Goal: Information Seeking & Learning: Learn about a topic

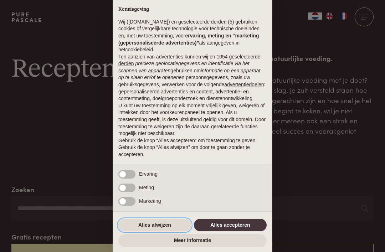
click at [152, 229] on button "Alles afwijzen" at bounding box center [154, 225] width 73 height 13
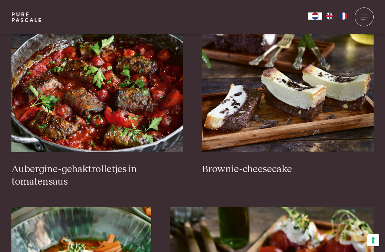
scroll to position [299, 0]
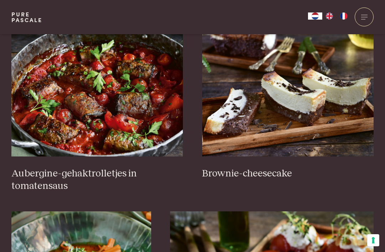
click at [364, 14] on div at bounding box center [364, 16] width 19 height 19
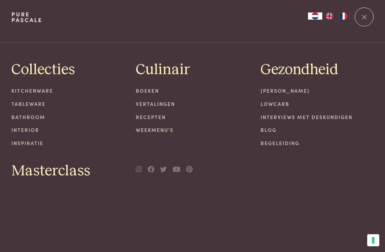
click at [154, 116] on link "Recepten" at bounding box center [192, 116] width 113 height 7
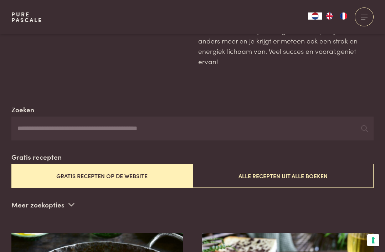
click at [74, 177] on button "Gratis recepten op de website" at bounding box center [101, 176] width 181 height 24
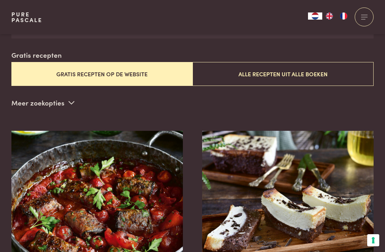
scroll to position [182, 0]
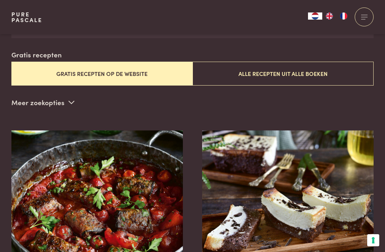
click at [109, 69] on button "Gratis recepten op de website" at bounding box center [101, 74] width 181 height 24
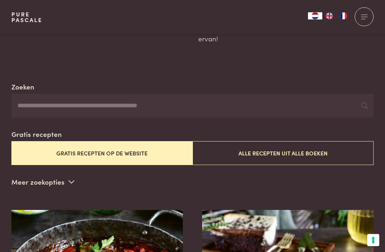
click at [160, 102] on input "Zoeken" at bounding box center [192, 106] width 362 height 24
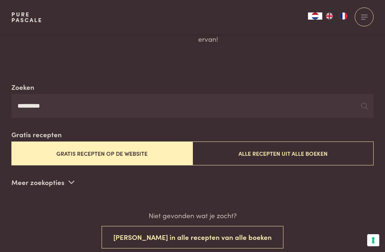
type input "********"
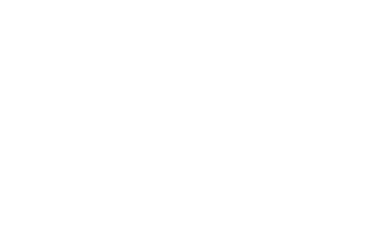
scroll to position [113, 0]
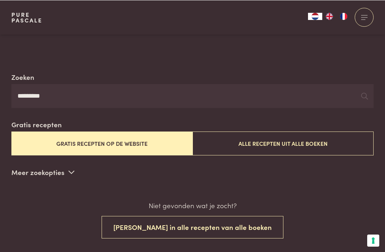
click at [299, 138] on button "Alle recepten uit alle boeken" at bounding box center [283, 143] width 181 height 24
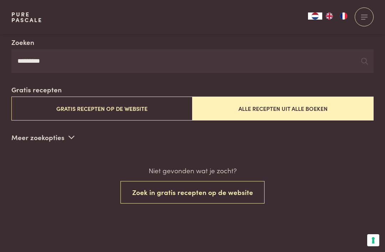
scroll to position [148, 0]
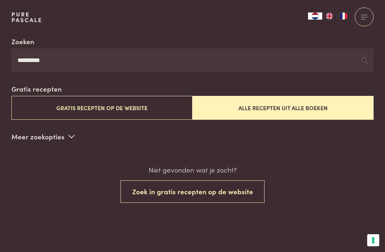
click at [221, 190] on button "Zoek in gratis recepten op de website" at bounding box center [193, 191] width 144 height 22
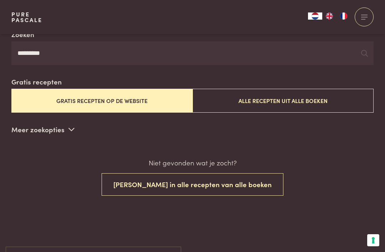
scroll to position [148, 0]
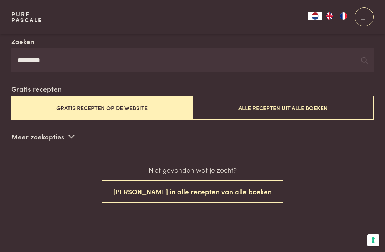
click at [66, 138] on p "Meer zoekopties" at bounding box center [42, 136] width 63 height 11
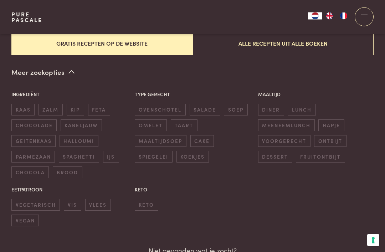
scroll to position [213, 0]
click at [153, 103] on span "ovenschotel" at bounding box center [160, 109] width 51 height 12
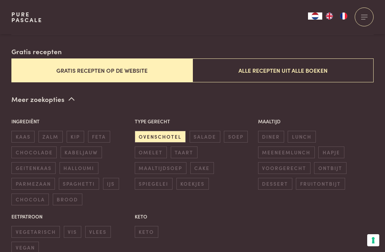
scroll to position [182, 0]
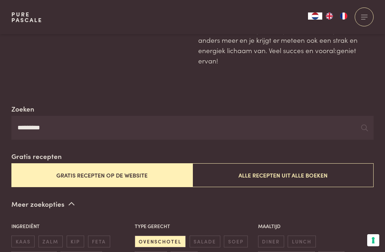
scroll to position [80, 0]
